Goal: Transaction & Acquisition: Purchase product/service

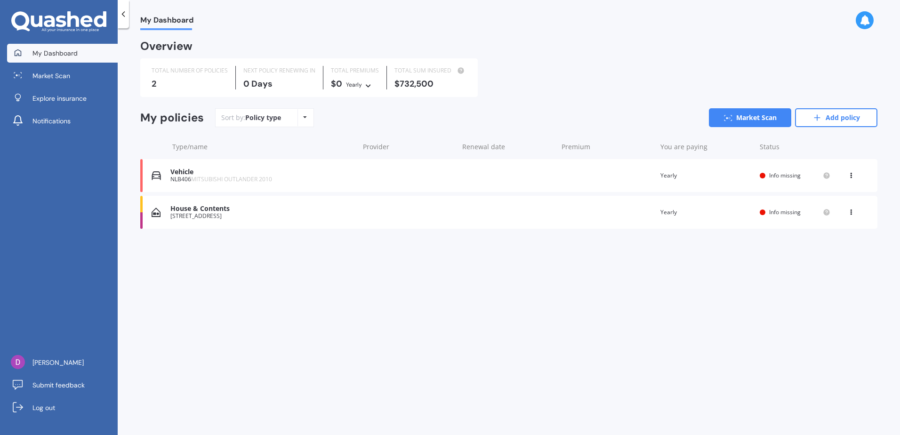
click at [383, 216] on div "House & Contents [STREET_ADDRESS] date Premium You are paying Yearly Status Inf…" at bounding box center [508, 212] width 737 height 33
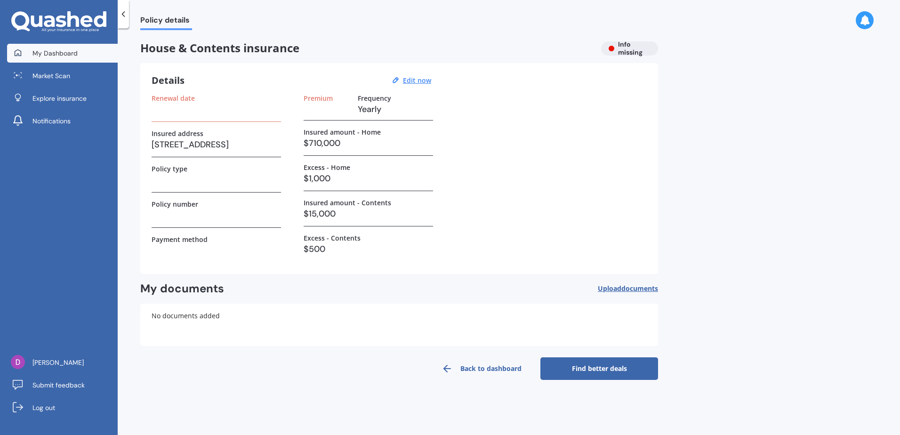
click at [55, 55] on span "My Dashboard" at bounding box center [54, 52] width 45 height 9
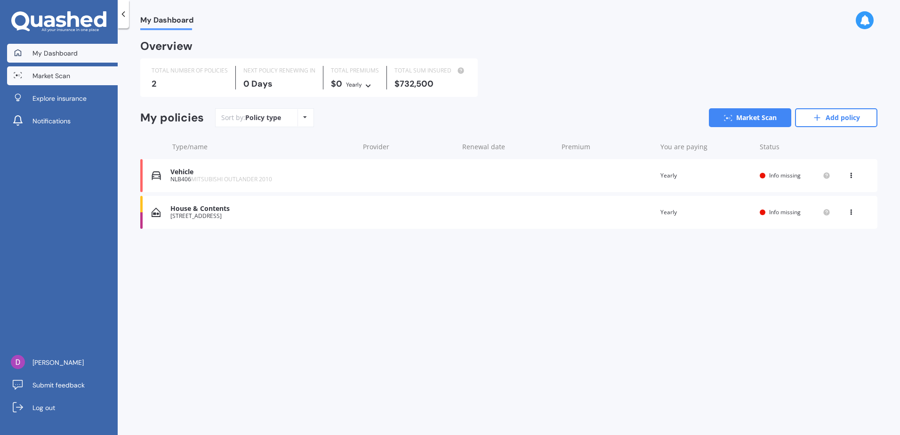
click at [60, 76] on span "Market Scan" at bounding box center [51, 75] width 38 height 9
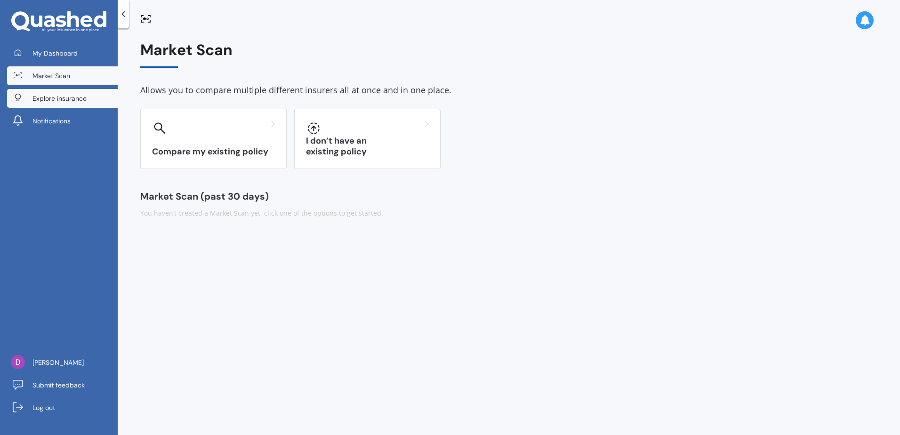
click at [82, 98] on span "Explore insurance" at bounding box center [59, 98] width 54 height 9
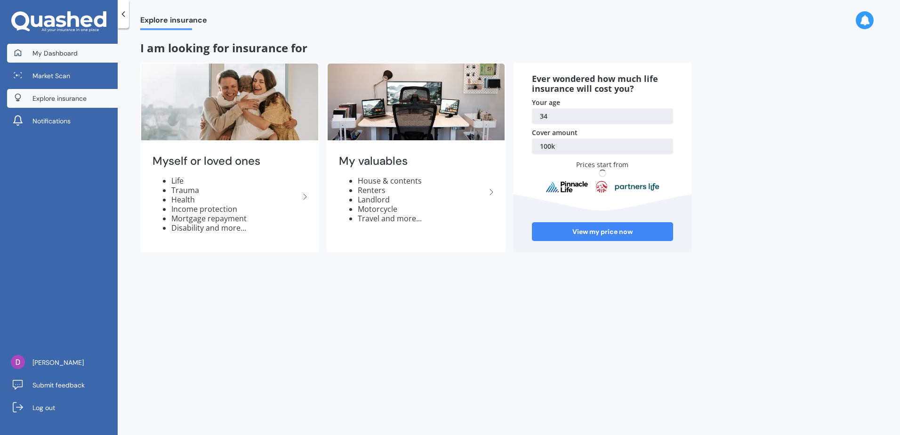
click at [72, 59] on link "My Dashboard" at bounding box center [62, 53] width 111 height 19
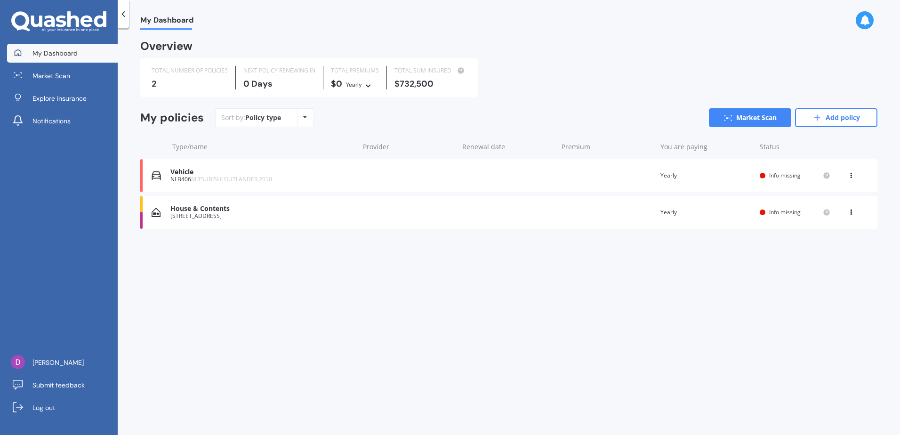
click at [183, 80] on div "2" at bounding box center [190, 83] width 76 height 9
click at [237, 212] on div "House & Contents" at bounding box center [262, 209] width 184 height 8
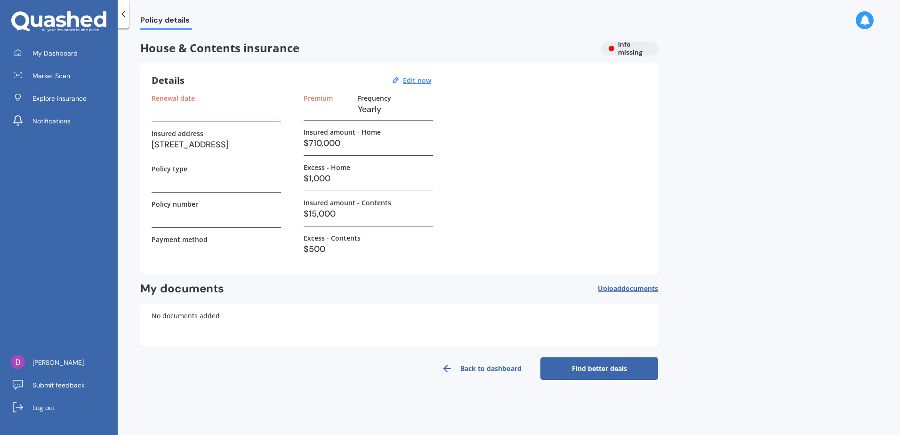
click at [480, 379] on link "Back to dashboard" at bounding box center [482, 368] width 118 height 23
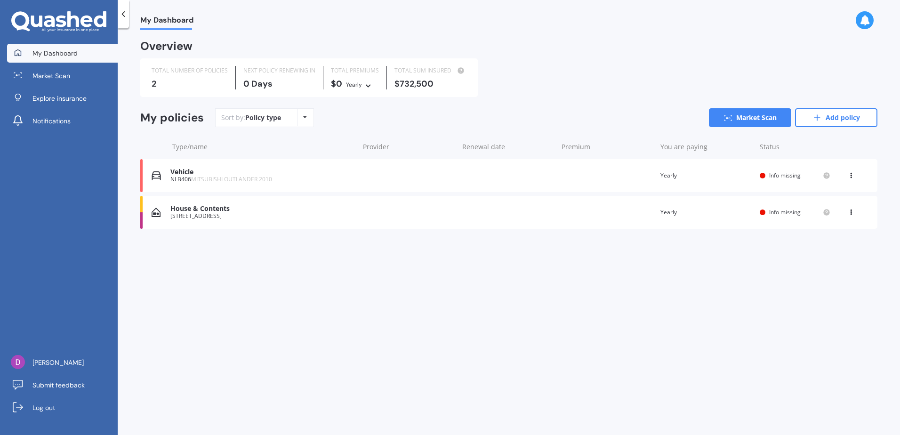
click at [849, 210] on icon at bounding box center [850, 210] width 7 height 6
click at [820, 252] on div "Delete" at bounding box center [829, 248] width 93 height 19
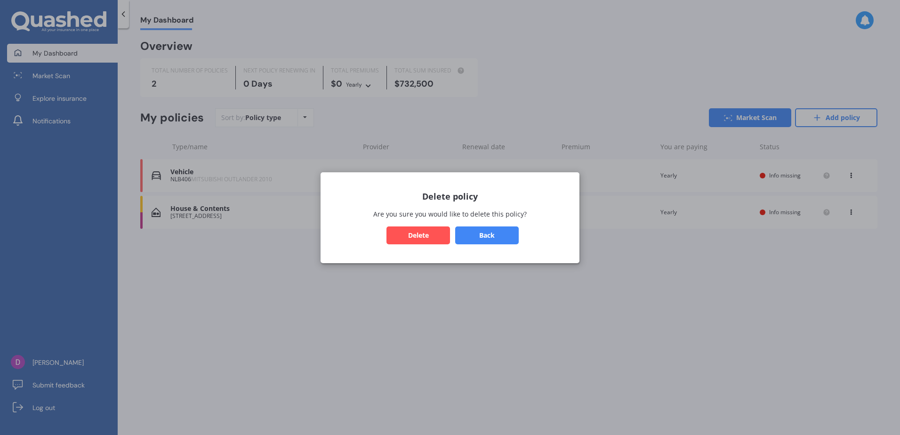
click at [418, 239] on button "Delete" at bounding box center [418, 235] width 64 height 18
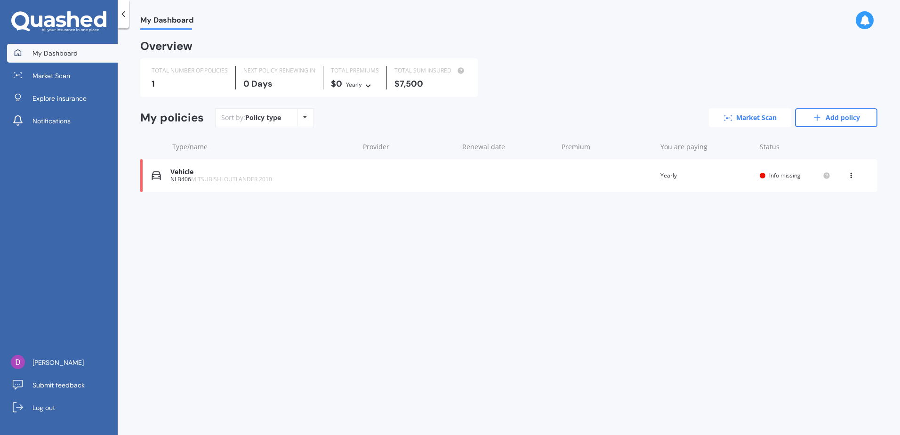
click at [754, 115] on link "Market Scan" at bounding box center [750, 117] width 82 height 19
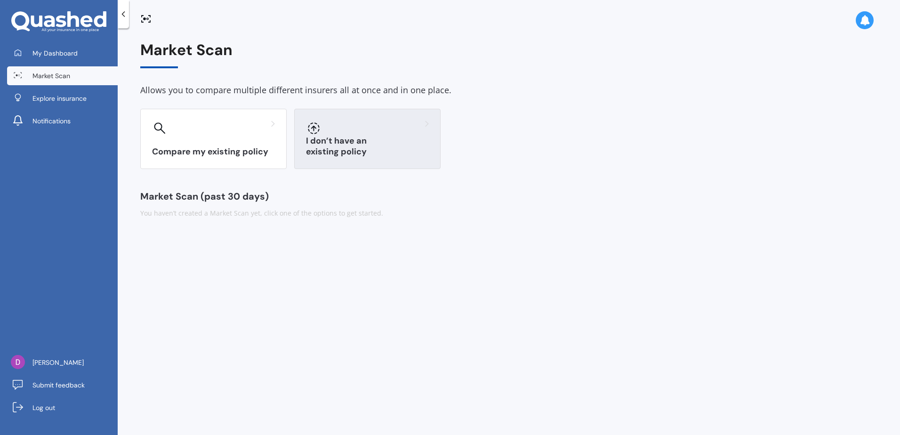
click at [363, 158] on div "I don’t have an existing policy" at bounding box center [367, 139] width 146 height 60
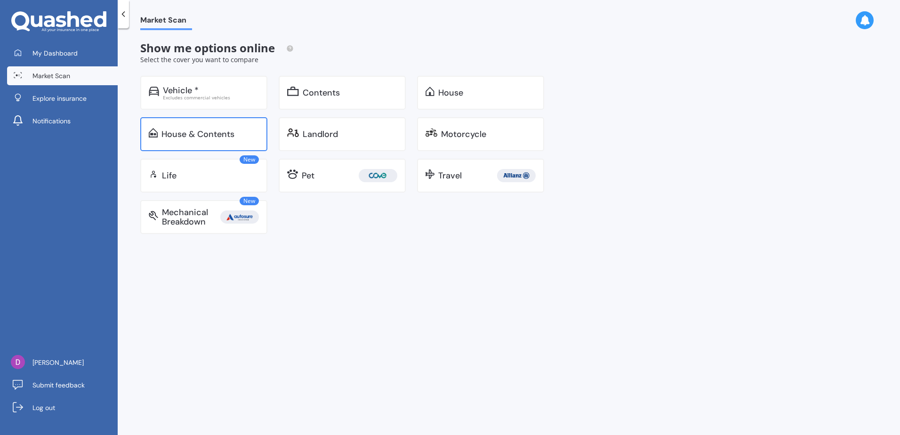
click at [207, 136] on div "House & Contents" at bounding box center [197, 133] width 73 height 9
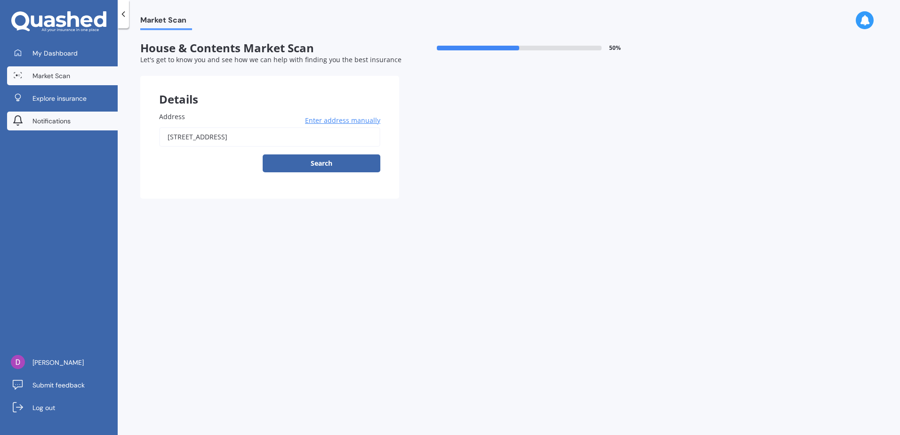
drag, startPoint x: 332, startPoint y: 135, endPoint x: 110, endPoint y: 126, distance: 222.2
click at [110, 126] on div "My Dashboard Market Scan Explore insurance Notifications [PERSON_NAME] Submit f…" at bounding box center [450, 217] width 900 height 435
type input "[STREET_ADDRESS]"
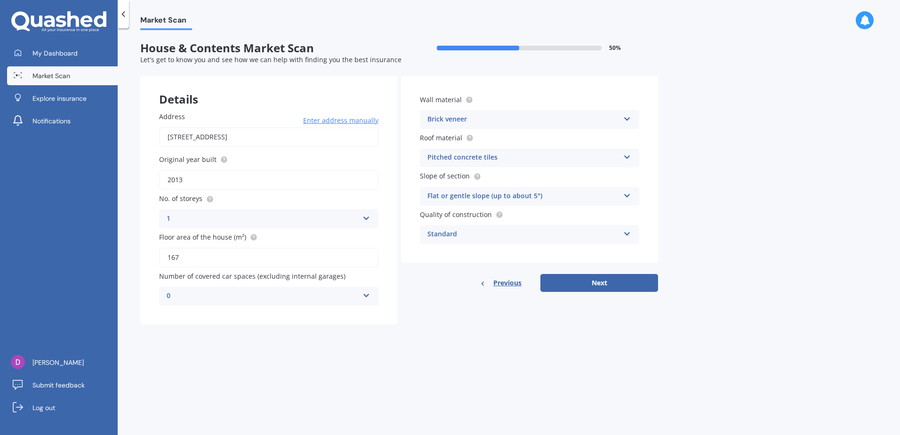
click at [474, 161] on div "Pitched concrete tiles" at bounding box center [523, 157] width 192 height 11
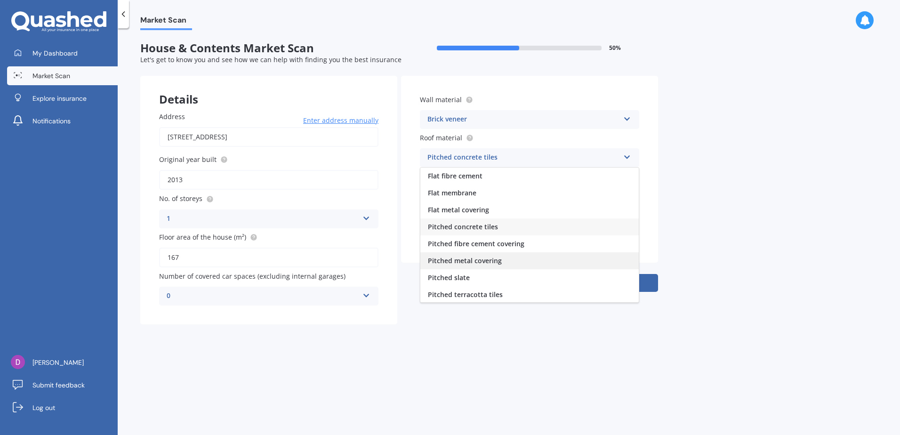
click at [510, 268] on div "Pitched metal covering" at bounding box center [529, 260] width 218 height 17
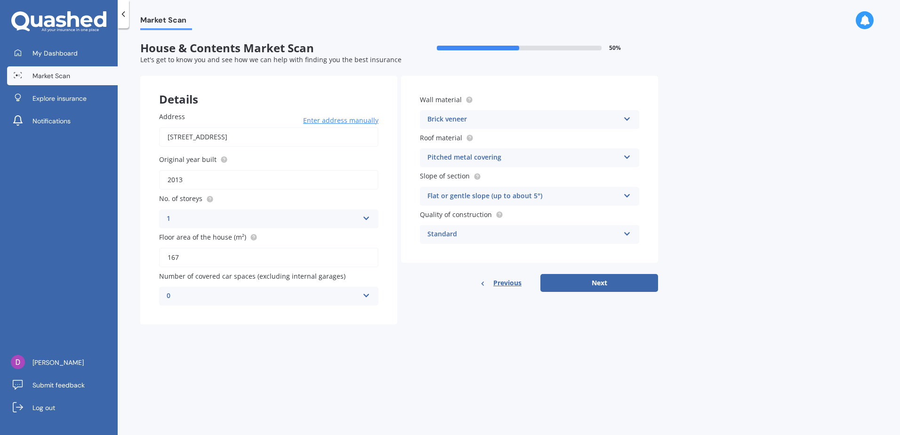
click at [463, 236] on div "Standard" at bounding box center [523, 234] width 192 height 11
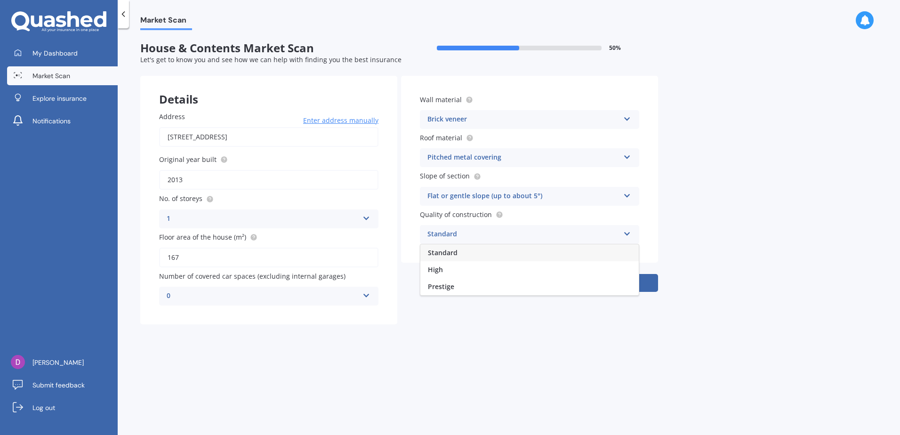
click at [463, 236] on div "Standard" at bounding box center [523, 234] width 192 height 11
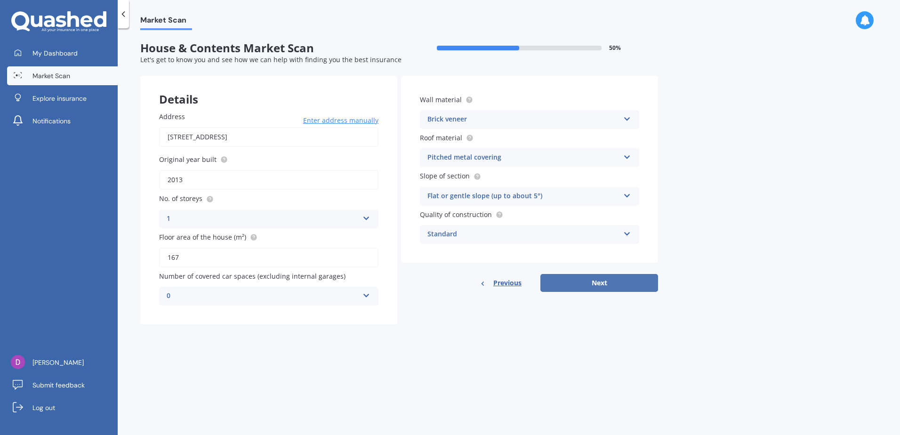
click at [590, 285] on button "Next" at bounding box center [599, 283] width 118 height 18
select select "05"
select select "02"
select select "1991"
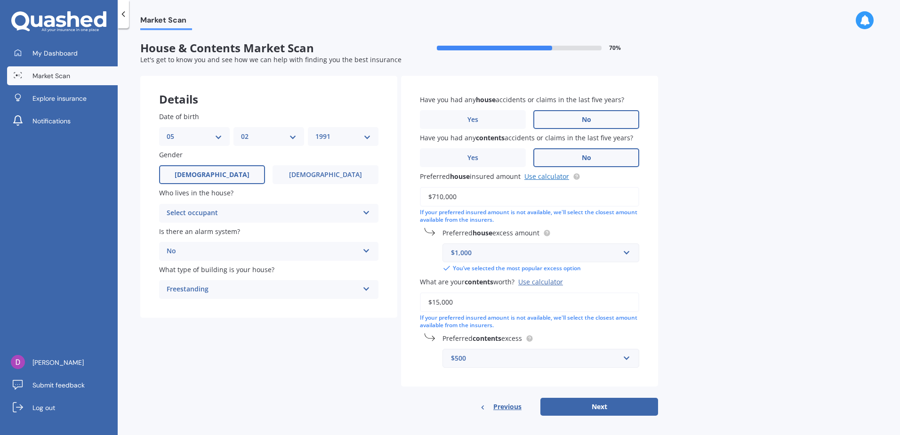
click at [552, 176] on link "Use calculator" at bounding box center [546, 176] width 45 height 9
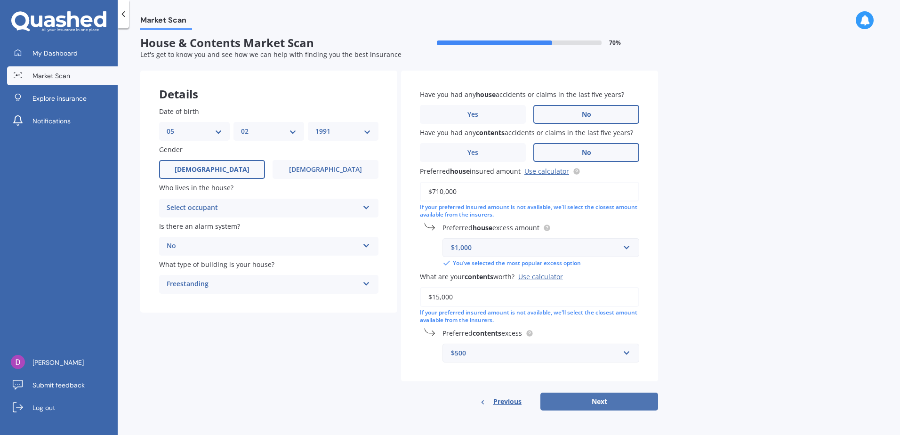
click at [583, 403] on button "Next" at bounding box center [599, 401] width 118 height 18
click at [246, 207] on div "Select occupant" at bounding box center [264, 208] width 187 height 10
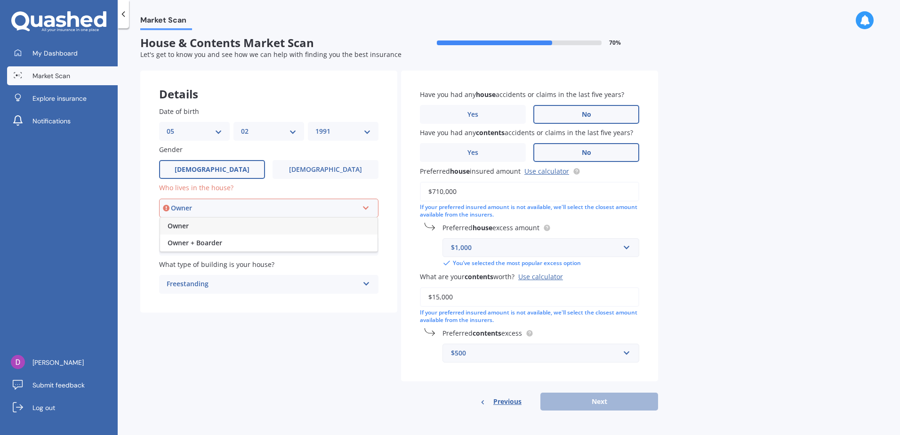
click at [226, 227] on div "Owner" at bounding box center [268, 225] width 217 height 17
click at [576, 402] on button "Next" at bounding box center [599, 401] width 118 height 18
select select "05"
select select "02"
select select "1991"
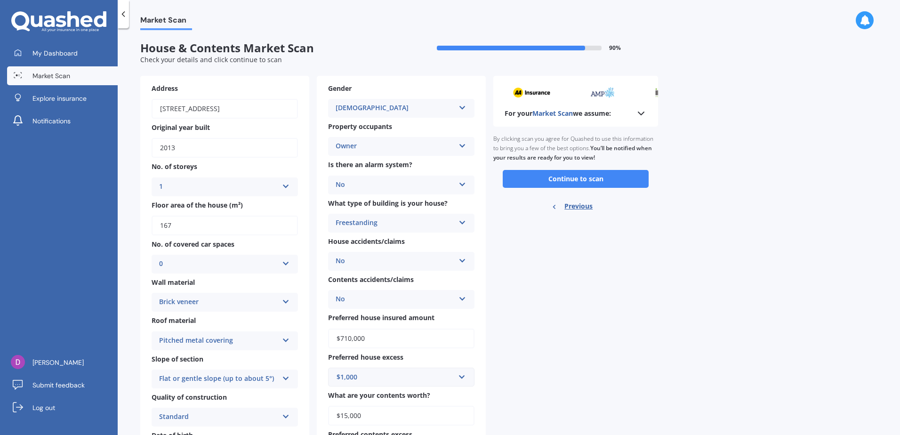
scroll to position [62, 0]
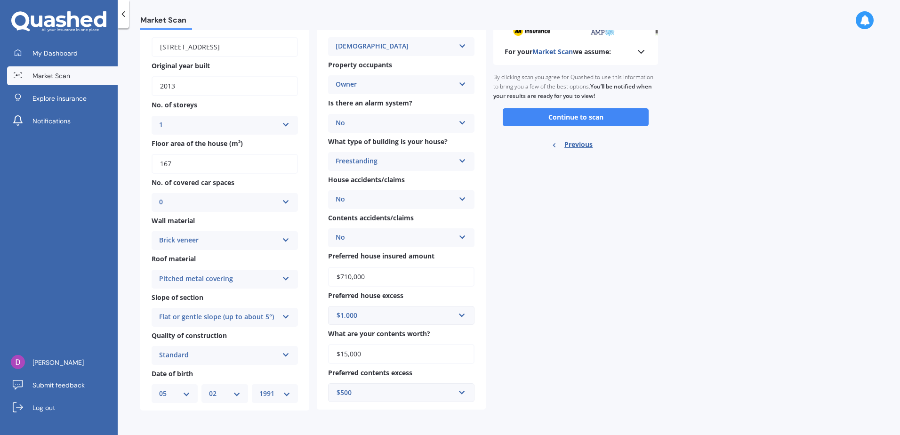
click at [358, 279] on input "$710,000" at bounding box center [401, 277] width 146 height 20
drag, startPoint x: 348, startPoint y: 279, endPoint x: 330, endPoint y: 277, distance: 17.5
click at [330, 277] on input "$710,000" at bounding box center [401, 277] width 146 height 20
type input "$710,000"
click at [373, 275] on input "$710,000" at bounding box center [401, 277] width 146 height 20
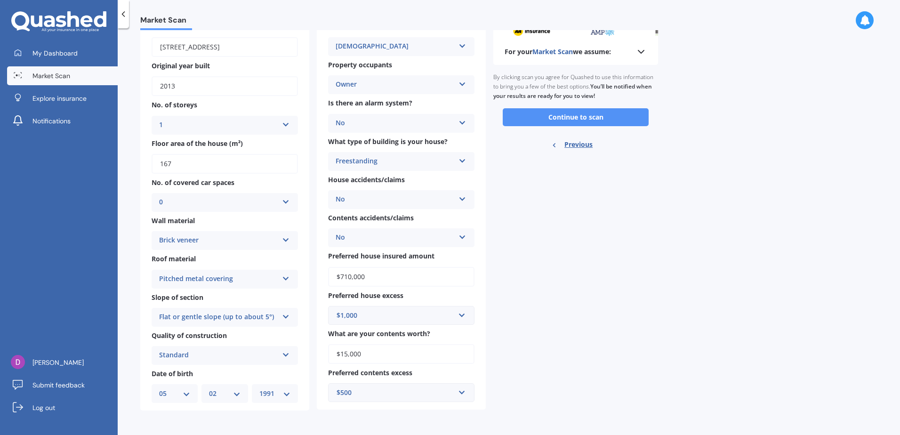
click at [542, 120] on button "Continue to scan" at bounding box center [576, 117] width 146 height 18
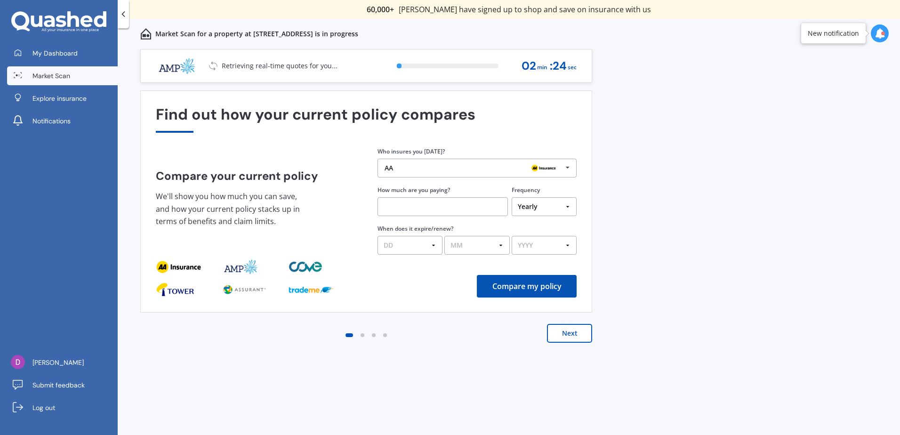
click at [542, 172] on img at bounding box center [543, 167] width 30 height 11
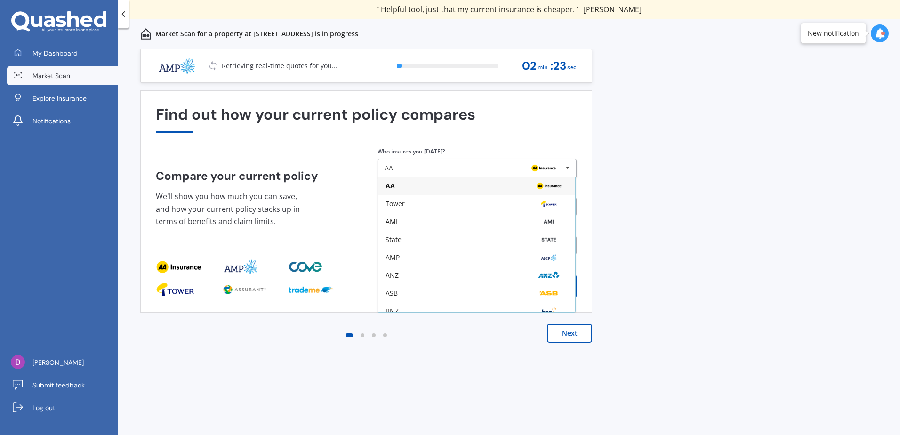
click at [542, 172] on img at bounding box center [543, 167] width 30 height 11
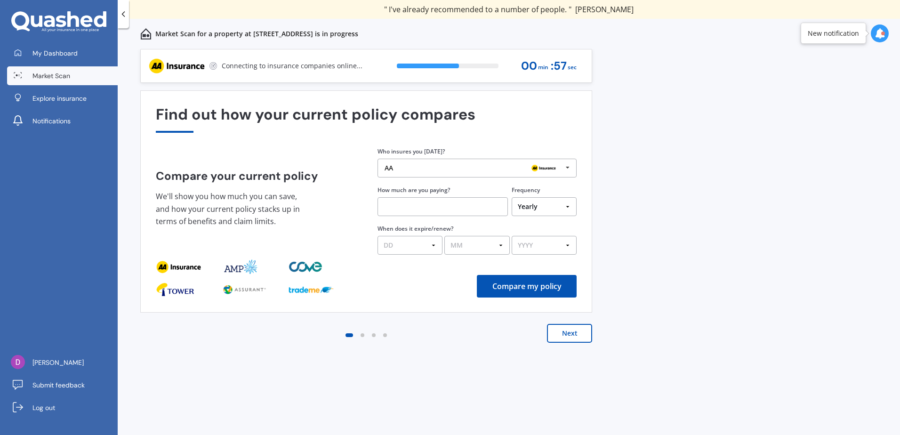
click at [880, 37] on icon at bounding box center [879, 33] width 10 height 10
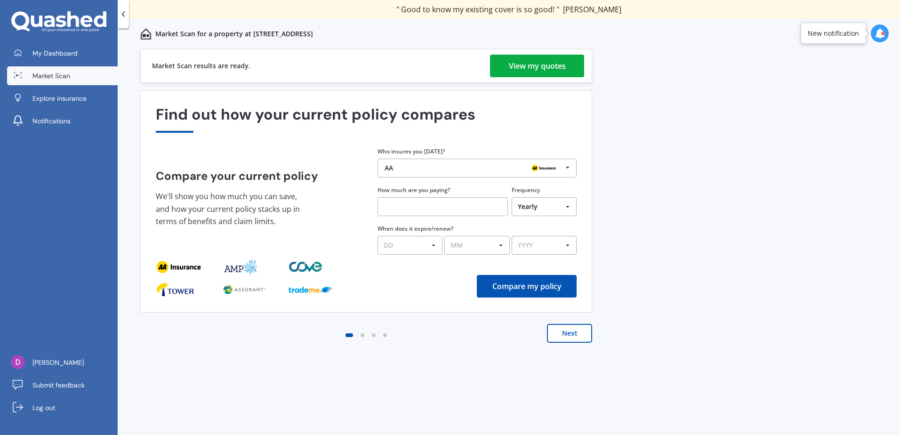
click at [513, 65] on div "View my quotes" at bounding box center [537, 66] width 57 height 23
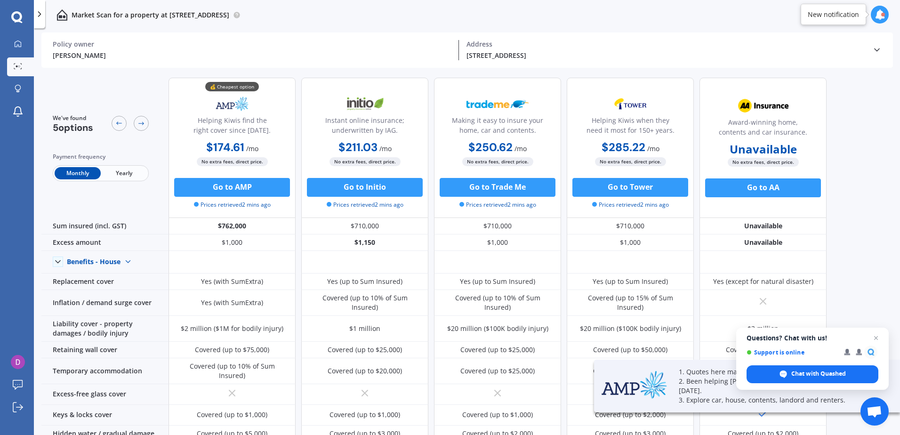
click at [126, 178] on span "Yearly" at bounding box center [124, 173] width 46 height 12
click at [84, 172] on span "Monthly" at bounding box center [78, 173] width 46 height 12
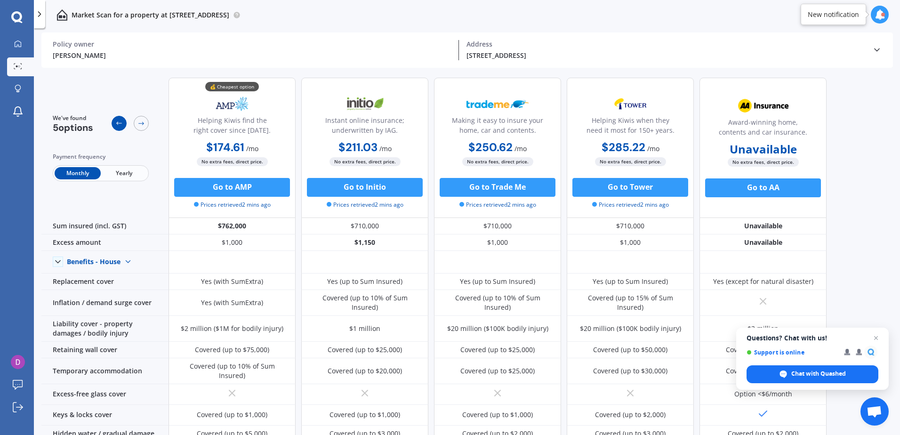
click at [118, 127] on icon at bounding box center [119, 124] width 8 height 8
click at [122, 170] on span "Yearly" at bounding box center [124, 173] width 46 height 12
click at [75, 172] on span "Monthly" at bounding box center [78, 173] width 46 height 12
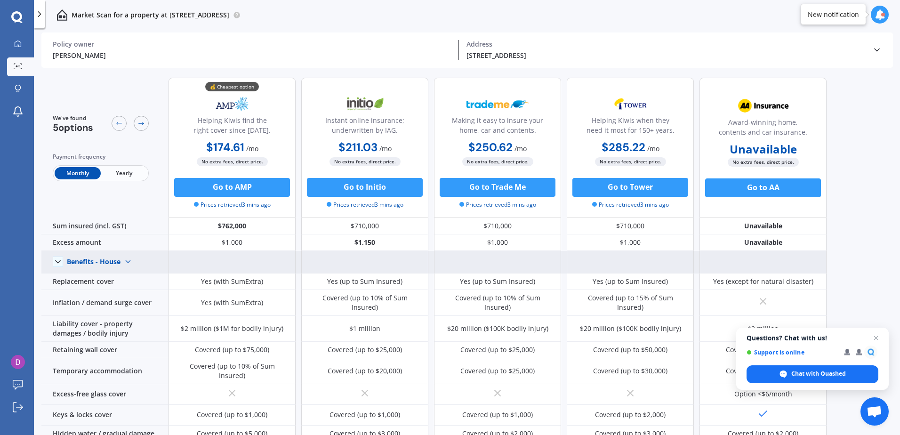
click at [128, 267] on img at bounding box center [127, 261] width 15 height 15
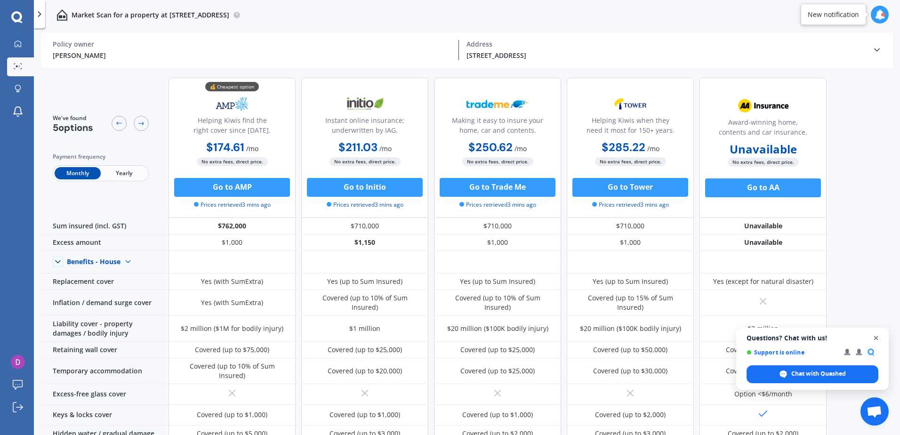
click at [876, 340] on span "Open chat" at bounding box center [876, 338] width 12 height 12
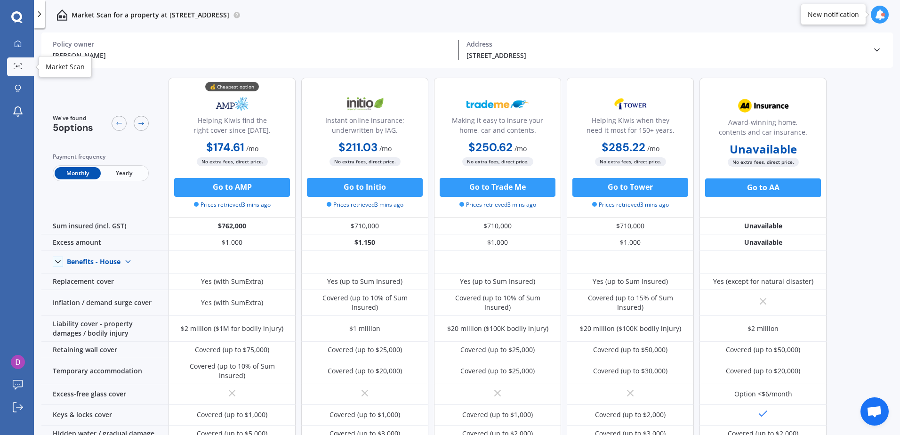
click at [21, 72] on link "Market Scan" at bounding box center [20, 66] width 27 height 19
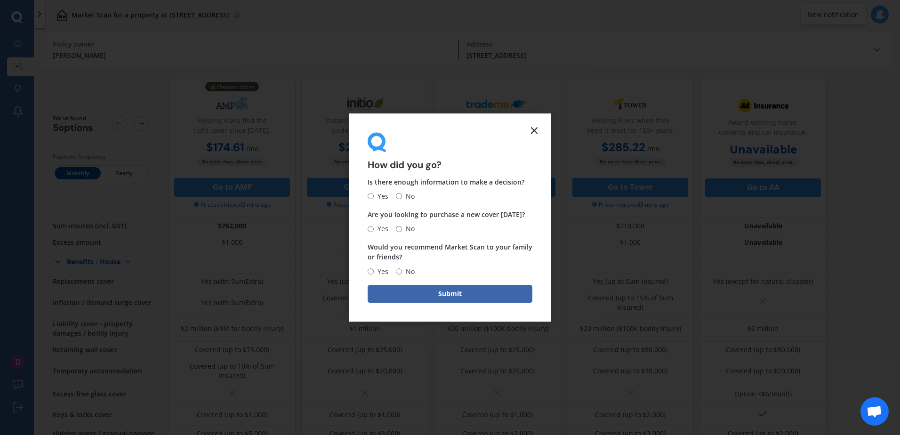
click at [530, 133] on icon at bounding box center [533, 130] width 11 height 11
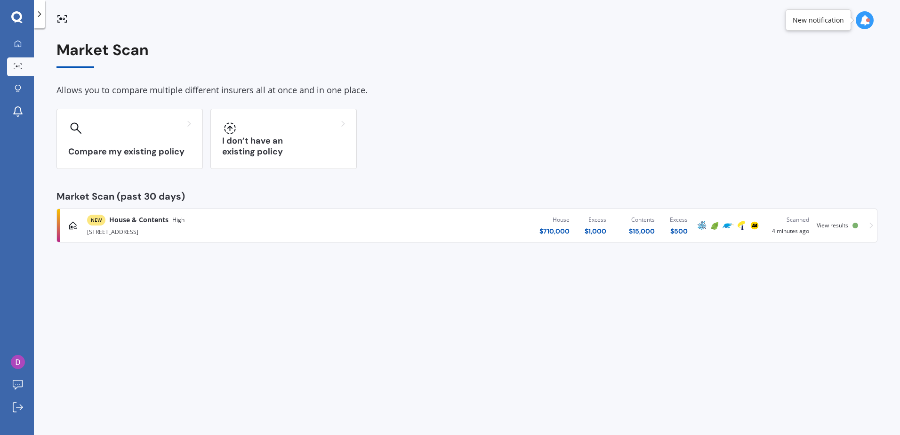
click at [340, 229] on div "[STREET_ADDRESS]" at bounding box center [234, 230] width 295 height 11
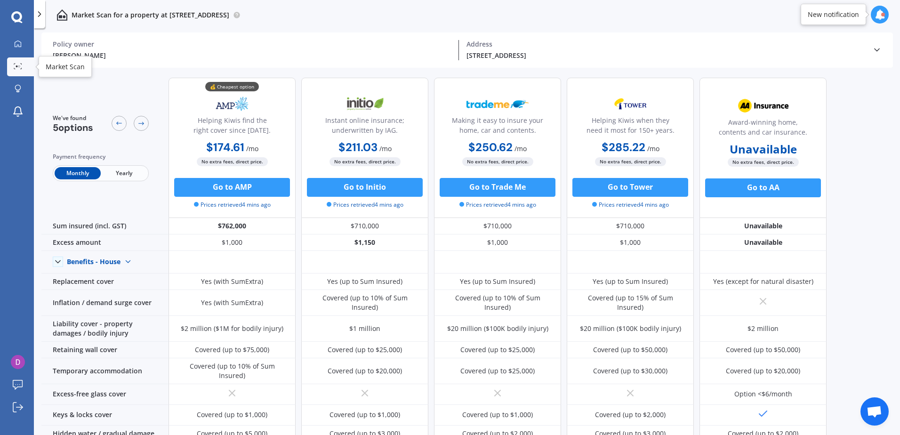
click at [14, 70] on div at bounding box center [18, 66] width 14 height 7
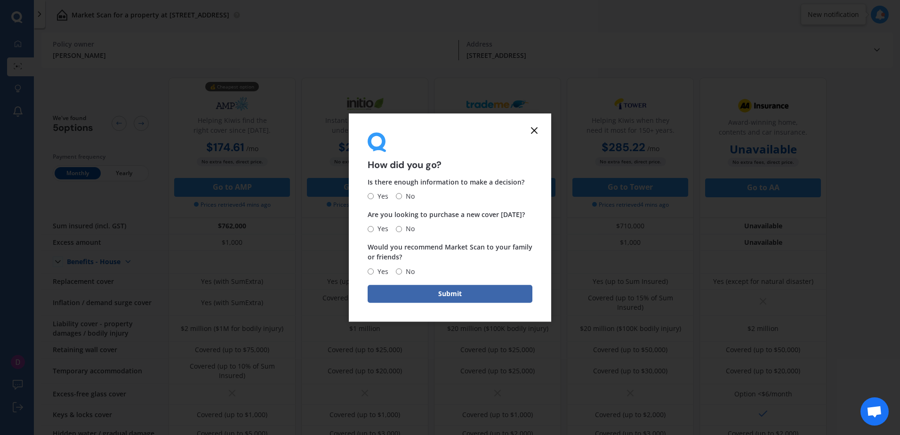
click at [534, 132] on icon at bounding box center [533, 130] width 11 height 11
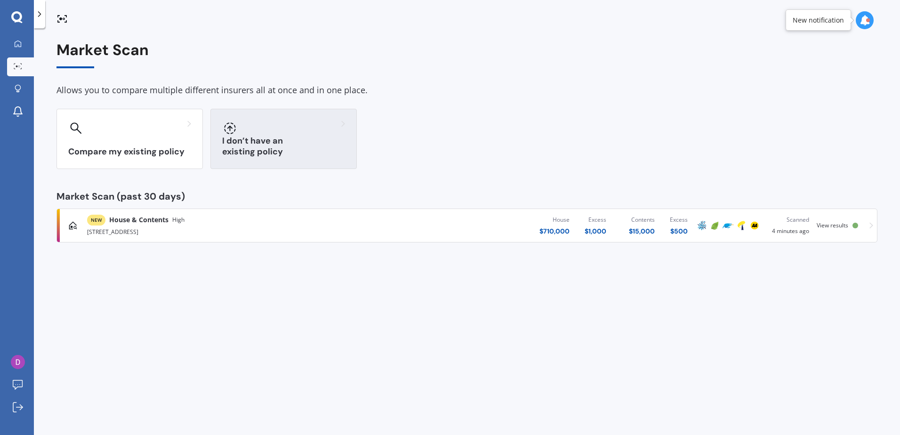
click at [249, 154] on h3 "I don’t have an existing policy" at bounding box center [283, 147] width 123 height 22
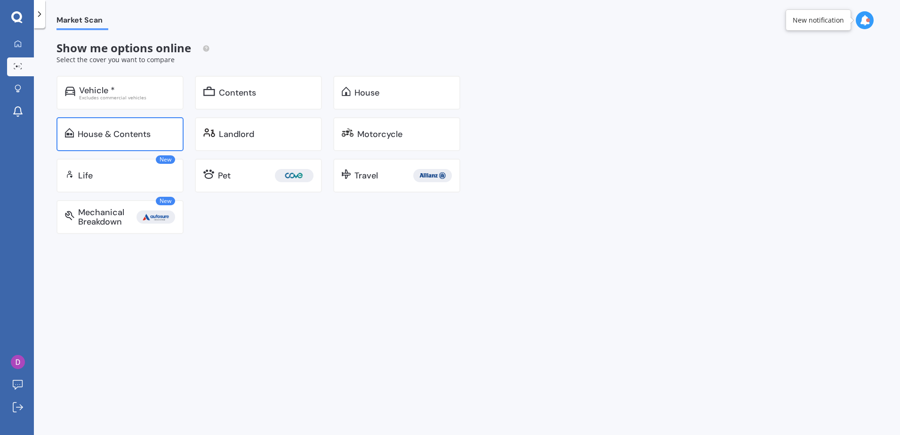
click at [144, 144] on div "House & Contents" at bounding box center [119, 134] width 127 height 34
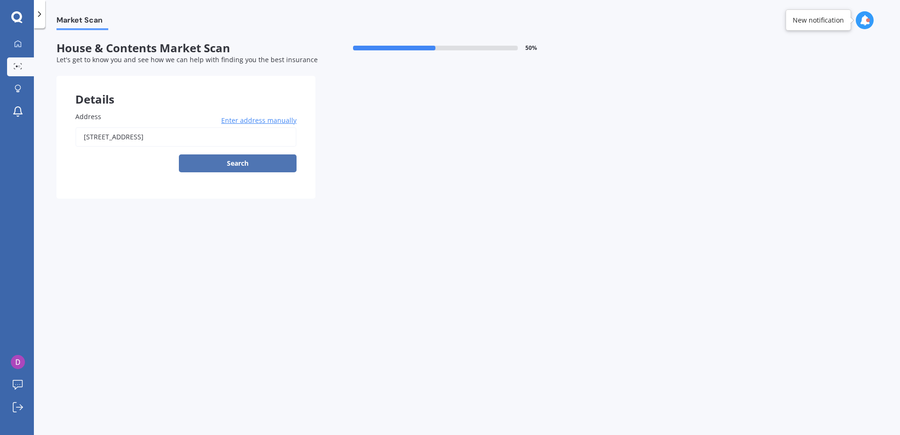
click at [230, 165] on button "Search" at bounding box center [238, 163] width 118 height 18
type input "[STREET_ADDRESS]"
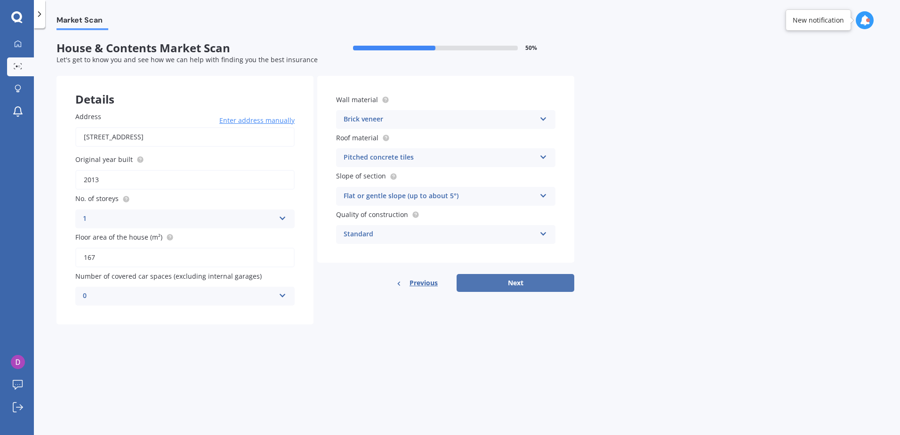
click at [493, 281] on button "Next" at bounding box center [515, 283] width 118 height 18
select select "05"
select select "02"
select select "1991"
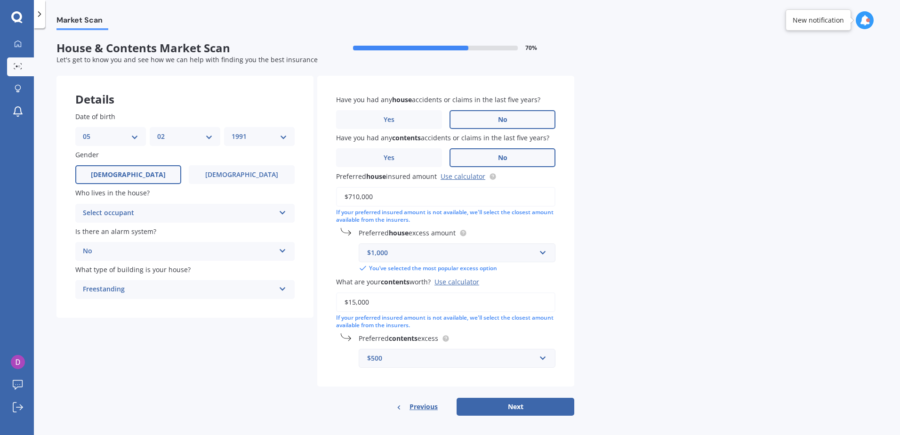
drag, startPoint x: 356, startPoint y: 200, endPoint x: 322, endPoint y: 196, distance: 34.1
click at [322, 196] on div "Have you had any house accidents or claims in the last five years? Yes No Have …" at bounding box center [445, 231] width 257 height 311
type input "$965,000"
click at [222, 211] on div "Select occupant" at bounding box center [179, 212] width 192 height 11
click at [212, 231] on div "Owner" at bounding box center [185, 231] width 218 height 17
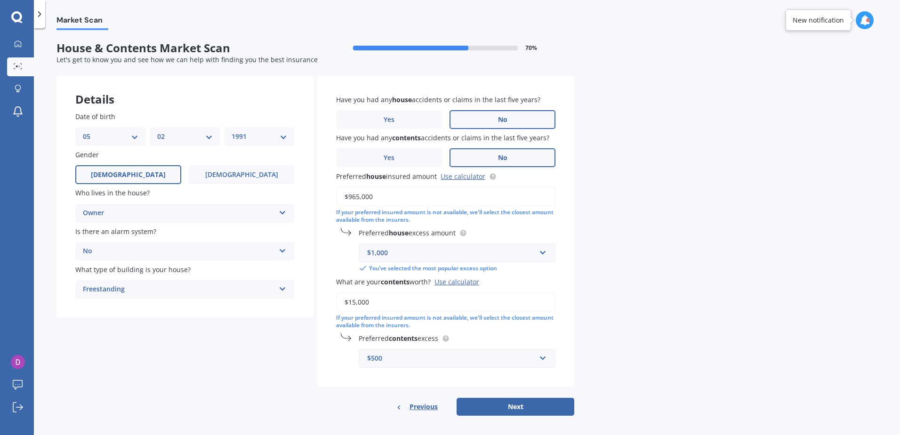
click at [457, 361] on div "$500" at bounding box center [451, 358] width 168 height 10
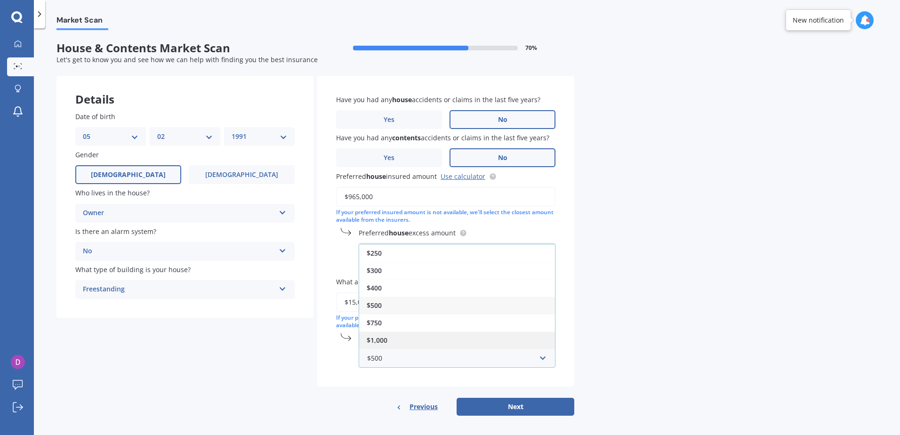
click at [409, 335] on div "$1,000" at bounding box center [457, 339] width 196 height 17
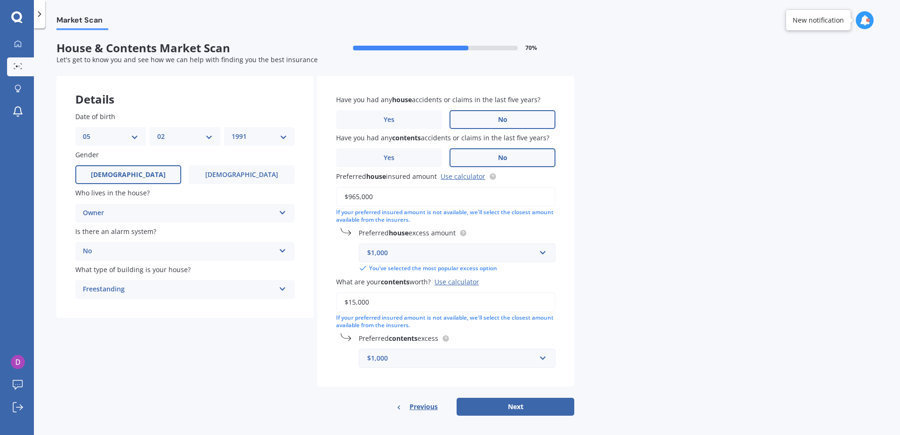
drag, startPoint x: 354, startPoint y: 299, endPoint x: 343, endPoint y: 299, distance: 11.8
click at [343, 299] on input "$15,000" at bounding box center [445, 302] width 219 height 20
type input "$20,000"
click at [461, 258] on input "text" at bounding box center [453, 253] width 188 height 18
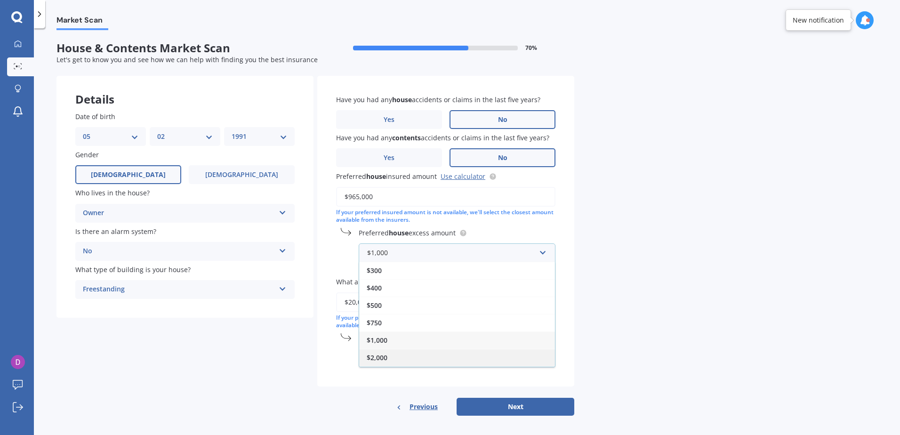
click at [431, 360] on div "$2,000" at bounding box center [457, 357] width 196 height 17
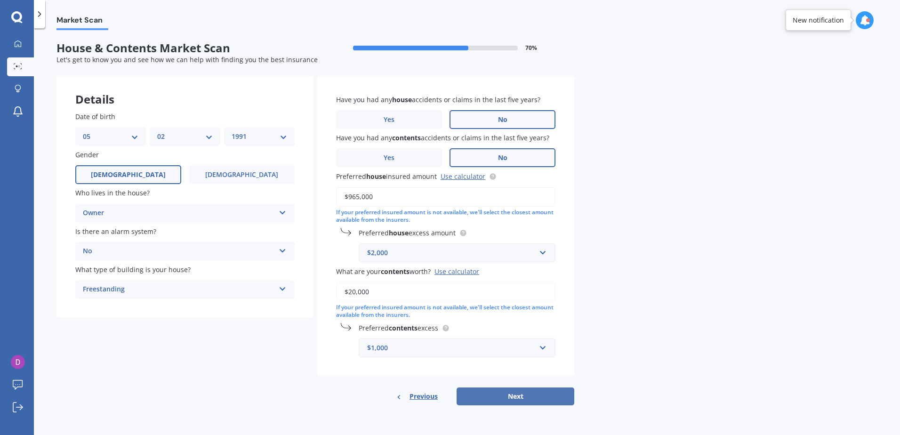
click at [503, 396] on button "Next" at bounding box center [515, 396] width 118 height 18
select select "05"
select select "02"
select select "1991"
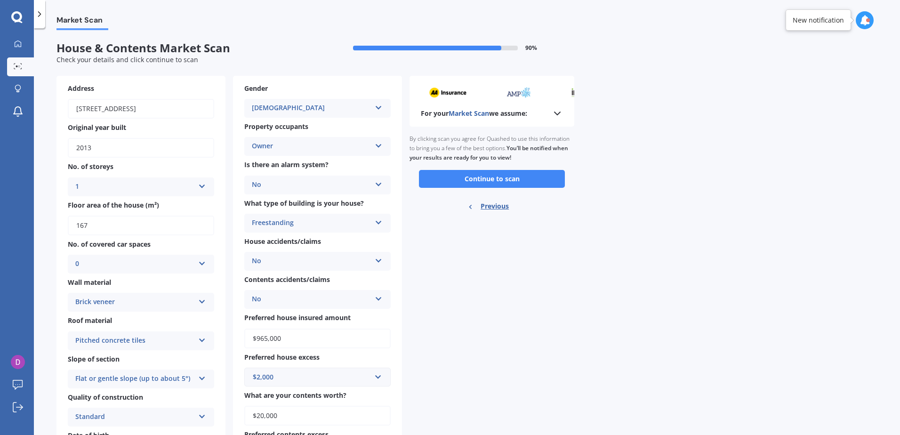
scroll to position [62, 0]
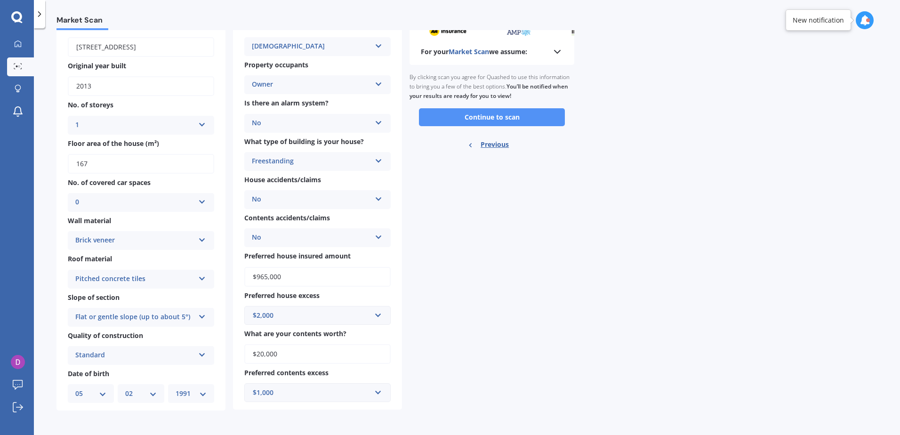
click at [431, 113] on button "Continue to scan" at bounding box center [492, 117] width 146 height 18
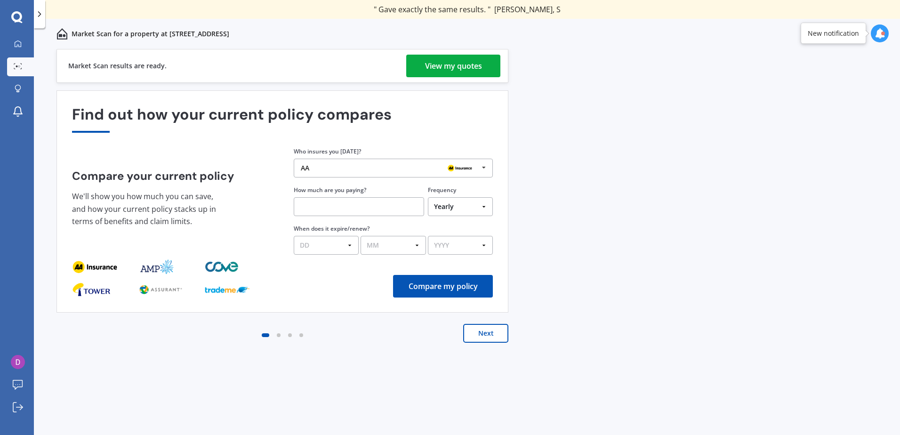
click at [452, 62] on div "View my quotes" at bounding box center [453, 66] width 57 height 23
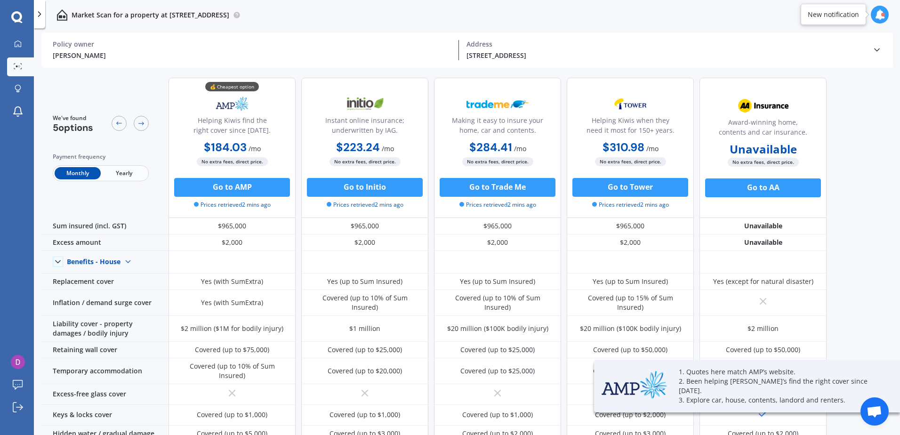
click at [119, 168] on span "Yearly" at bounding box center [124, 173] width 46 height 12
click at [76, 177] on span "Monthly" at bounding box center [78, 173] width 46 height 12
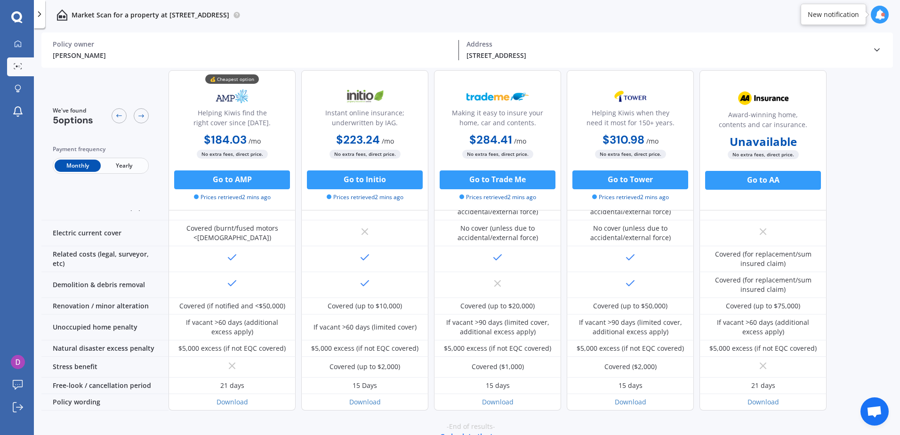
scroll to position [355, 0]
click at [121, 168] on span "Yearly" at bounding box center [124, 166] width 46 height 12
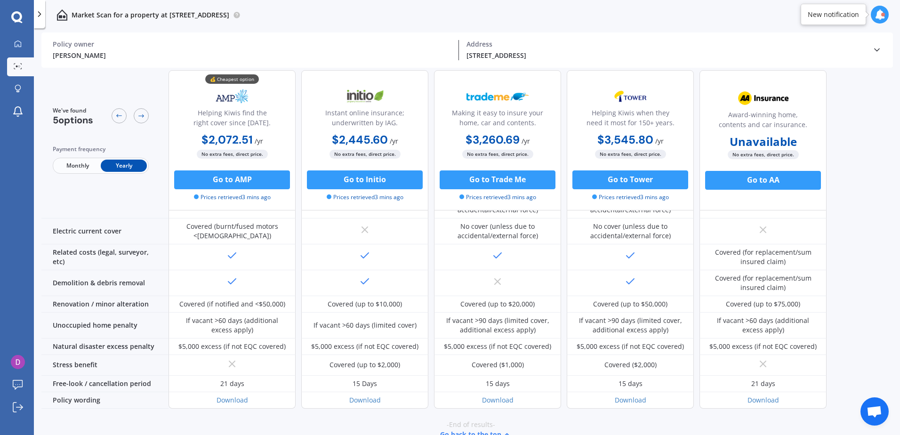
click at [84, 163] on span "Monthly" at bounding box center [78, 166] width 46 height 12
click at [233, 94] on img at bounding box center [232, 97] width 62 height 24
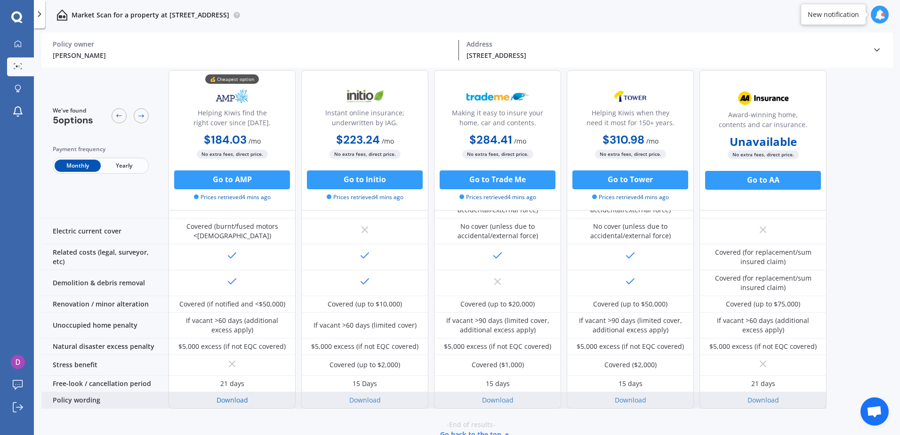
click at [231, 395] on link "Download" at bounding box center [232, 399] width 32 height 9
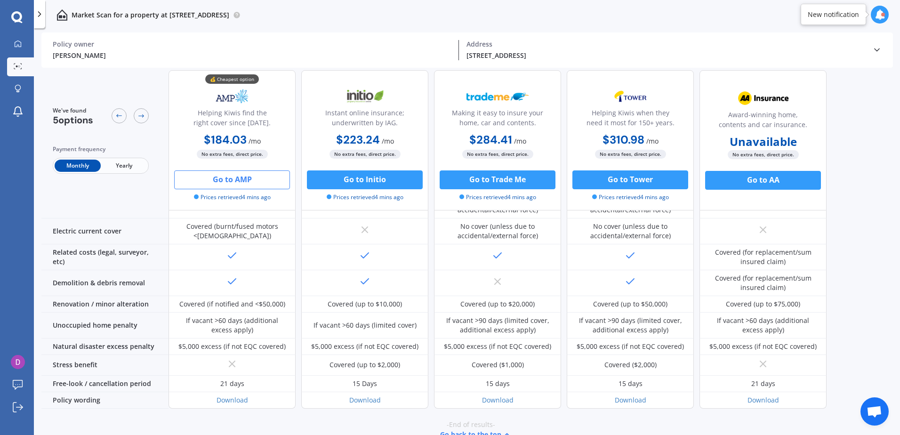
click at [240, 179] on button "Go to AMP" at bounding box center [232, 179] width 116 height 19
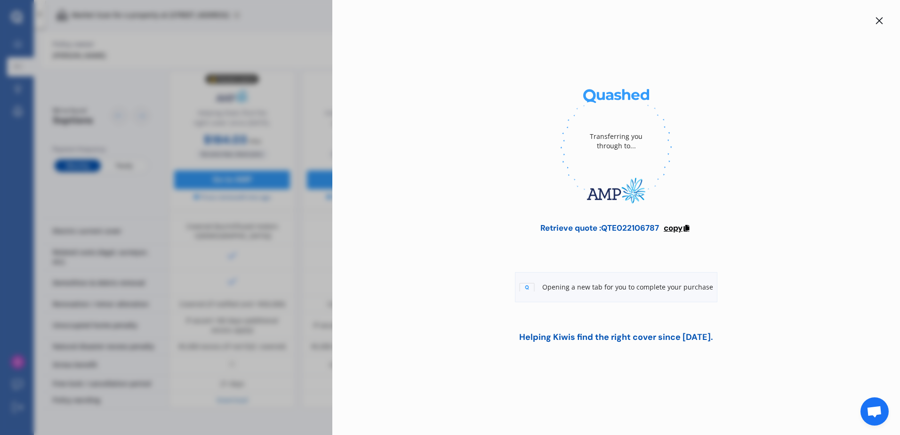
click at [677, 226] on span "copy" at bounding box center [672, 228] width 19 height 10
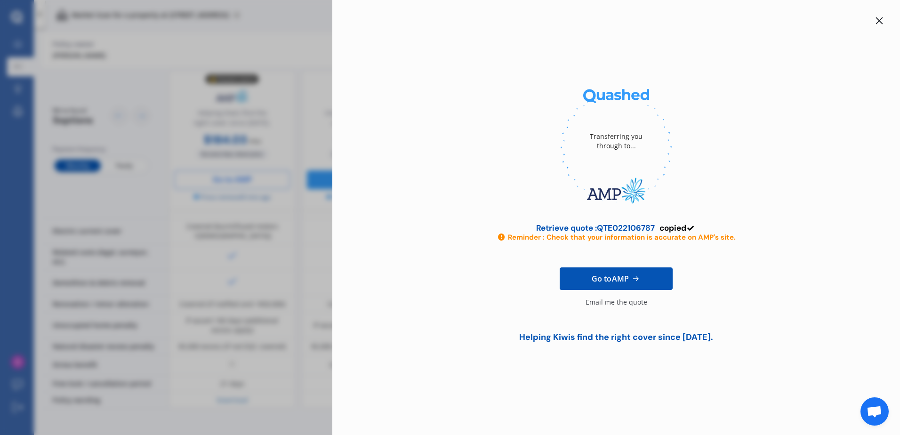
click at [610, 275] on span "Go to AMP" at bounding box center [609, 278] width 37 height 11
click at [629, 305] on div "Email me the quote" at bounding box center [616, 306] width 62 height 19
